Goal: Task Accomplishment & Management: Manage account settings

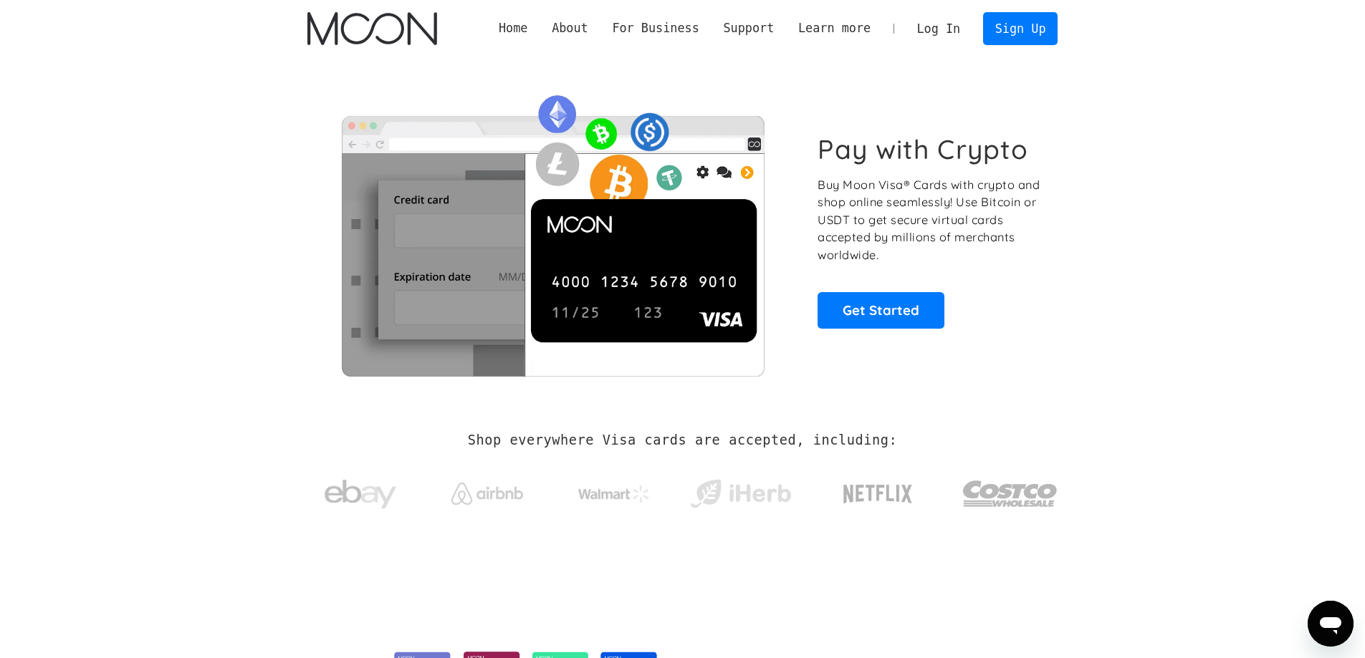
click at [951, 32] on link "Log In" at bounding box center [938, 29] width 67 height 32
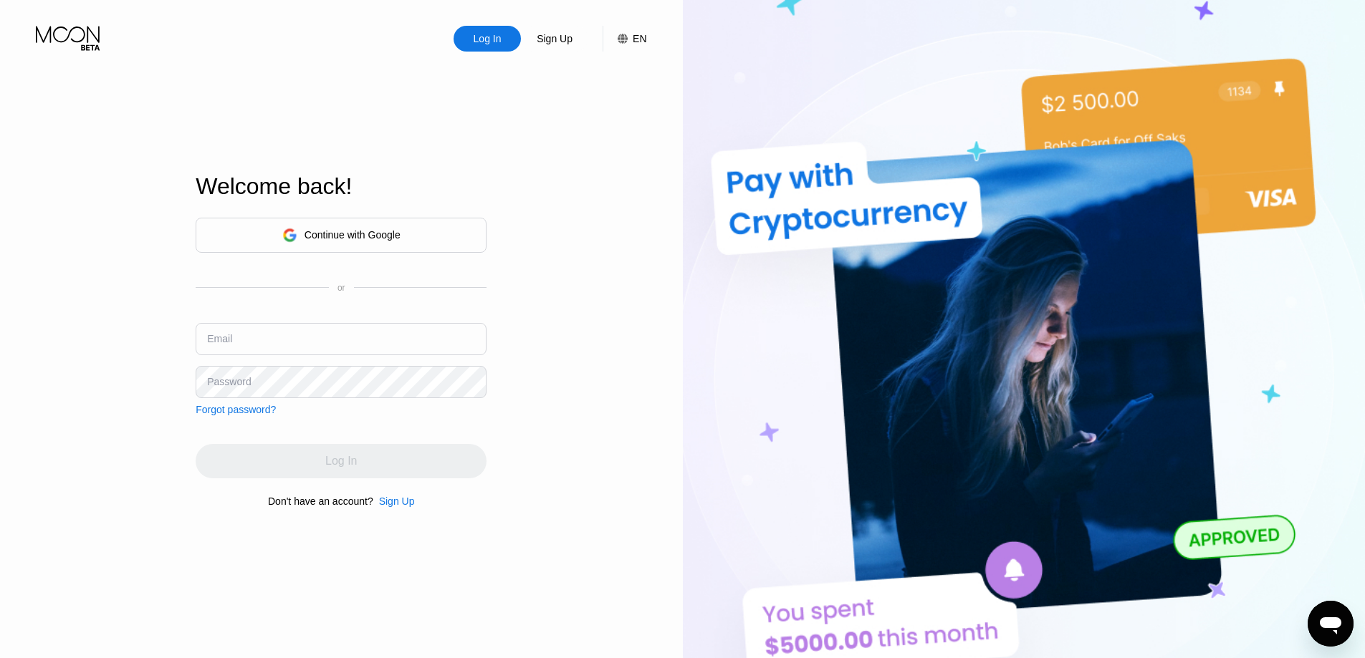
click at [393, 241] on div "Continue with Google" at bounding box center [341, 235] width 118 height 22
